Goal: Information Seeking & Learning: Learn about a topic

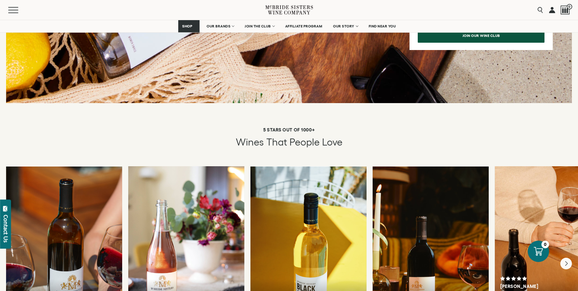
scroll to position [1097, 0]
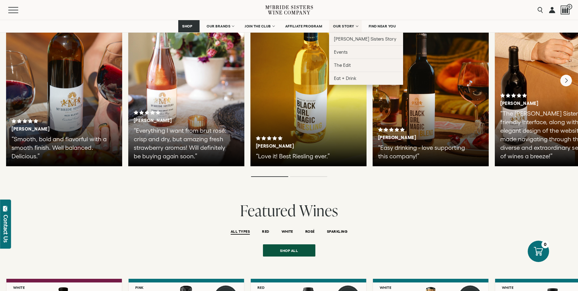
click at [351, 25] on span "OUR STORY" at bounding box center [343, 26] width 21 height 4
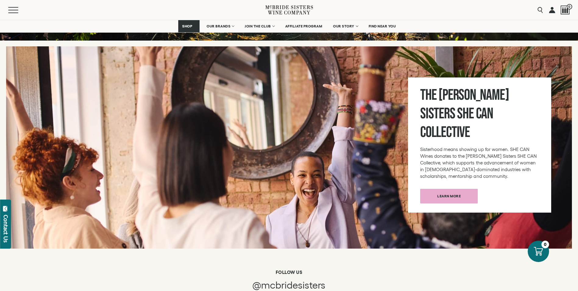
scroll to position [2011, 0]
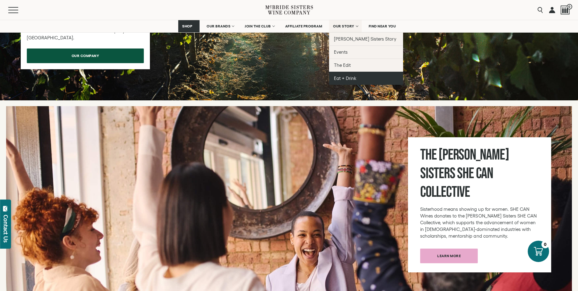
click at [352, 76] on span "Eat + Drink" at bounding box center [345, 78] width 23 height 5
